Goal: Task Accomplishment & Management: Use online tool/utility

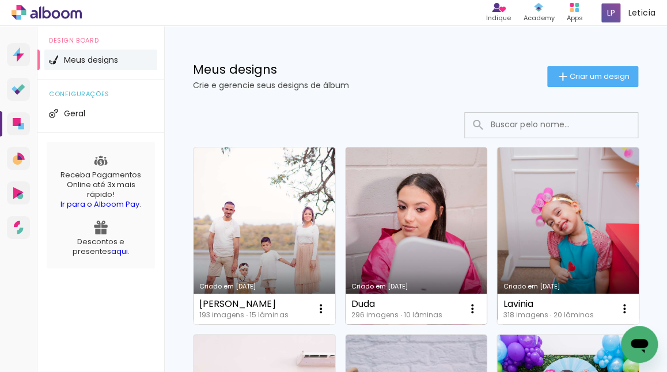
click at [426, 193] on link "Criado em [DATE]" at bounding box center [417, 236] width 142 height 177
